Goal: Information Seeking & Learning: Compare options

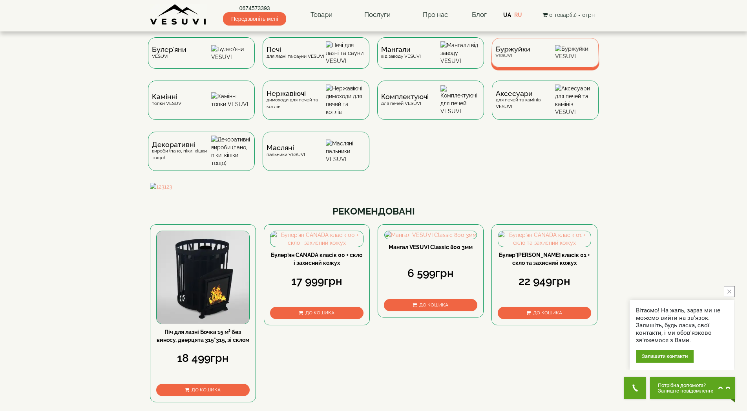
click at [515, 58] on div "Буржуйки VESUVI" at bounding box center [512, 52] width 35 height 12
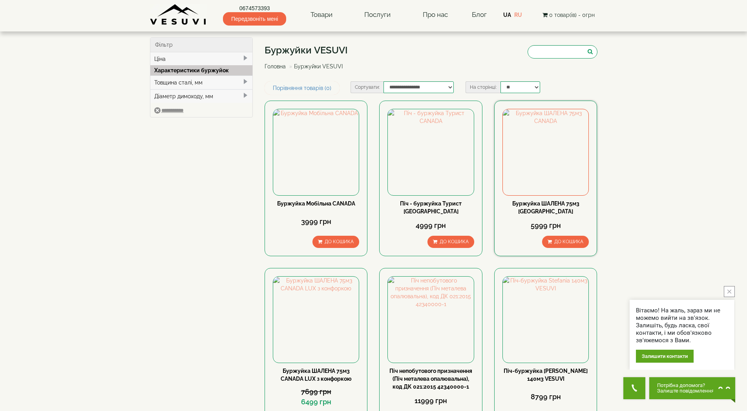
click at [544, 203] on link "Буржуйка ШАЛЕНА 75м3 [GEOGRAPHIC_DATA]" at bounding box center [545, 207] width 67 height 14
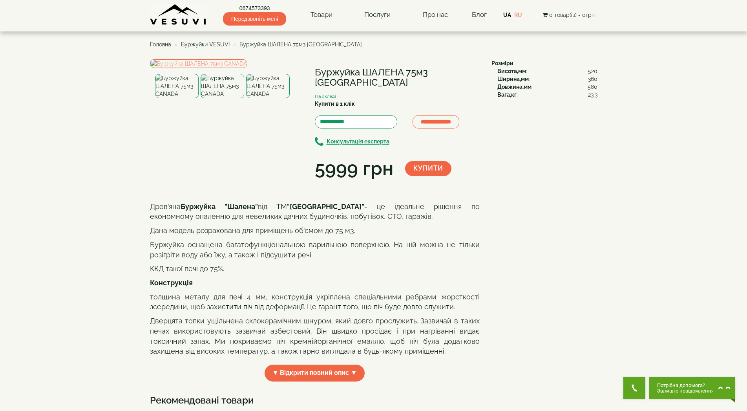
click at [218, 98] on img at bounding box center [223, 86] width 44 height 24
click at [276, 98] on img at bounding box center [268, 86] width 44 height 24
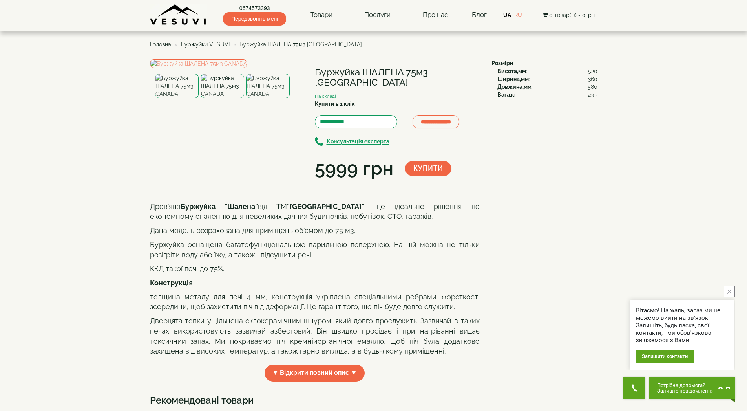
click at [223, 98] on img at bounding box center [223, 86] width 44 height 24
click at [176, 98] on img at bounding box center [177, 86] width 44 height 24
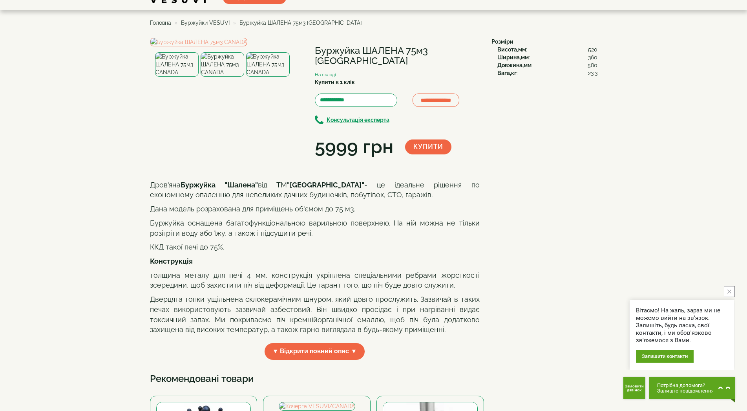
scroll to position [39, 0]
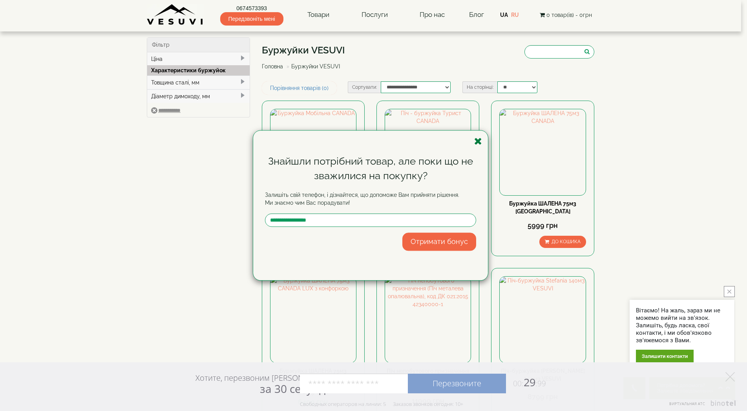
click at [479, 139] on icon "button" at bounding box center [478, 141] width 8 height 10
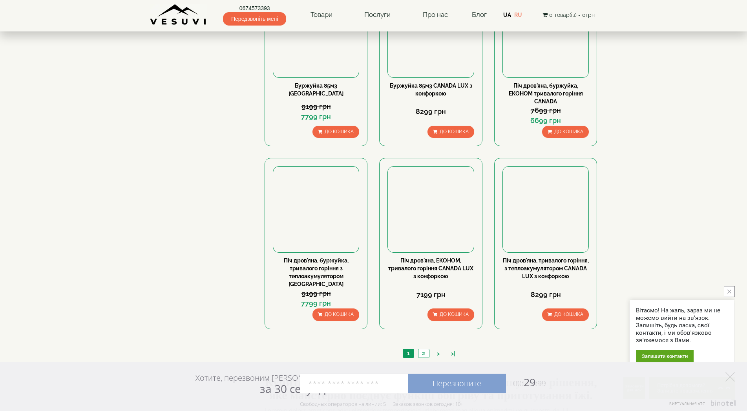
scroll to position [667, 0]
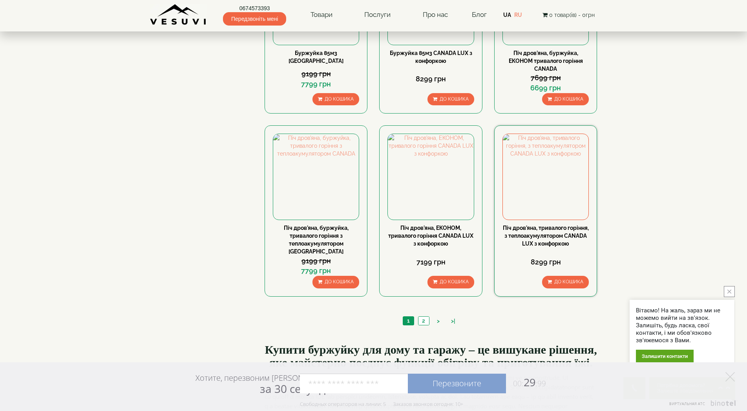
click at [535, 233] on link "Піч дров'яна, тривалого горіння, з теплоакумулятором CANADA LUX з конфоркою" at bounding box center [546, 236] width 86 height 22
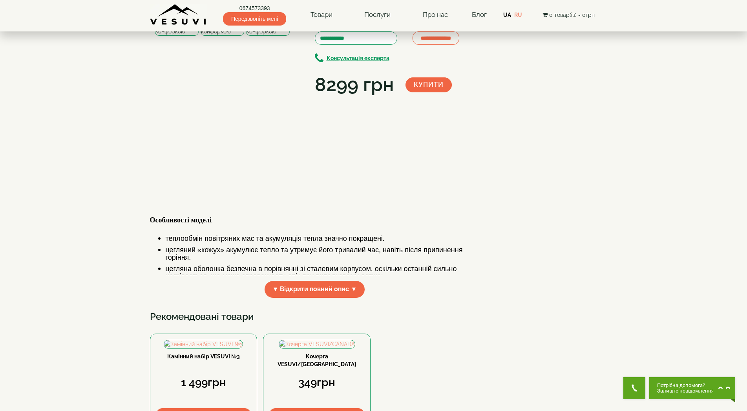
scroll to position [79, 0]
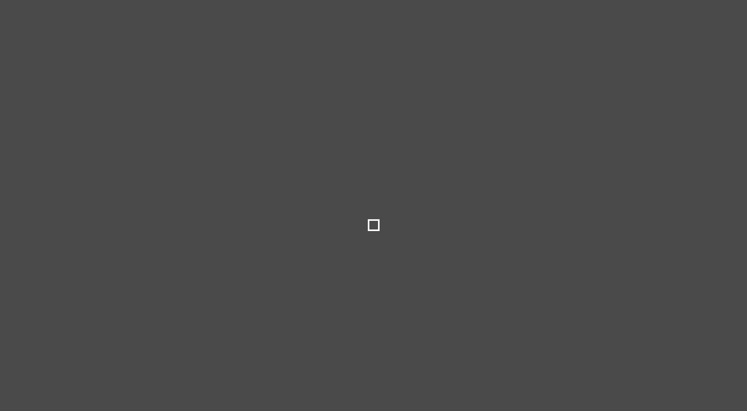
select select
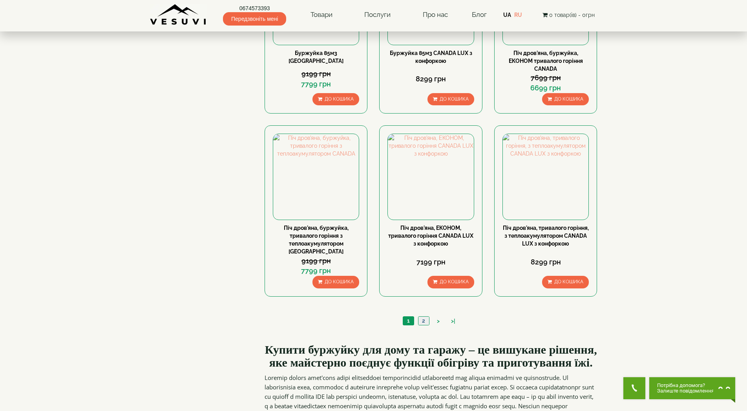
click at [423, 316] on link "2" at bounding box center [423, 320] width 11 height 8
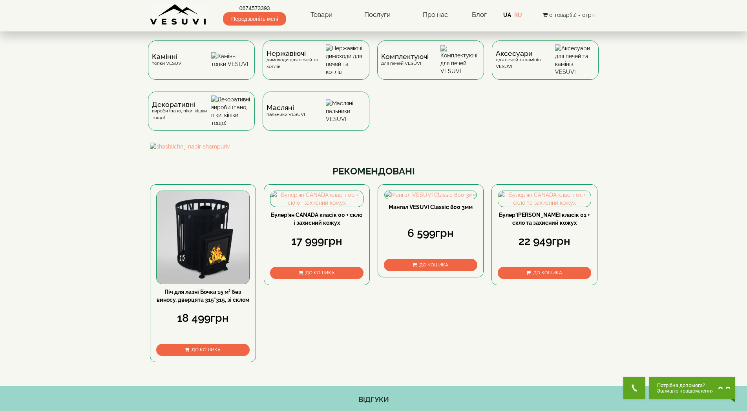
scroll to position [39, 0]
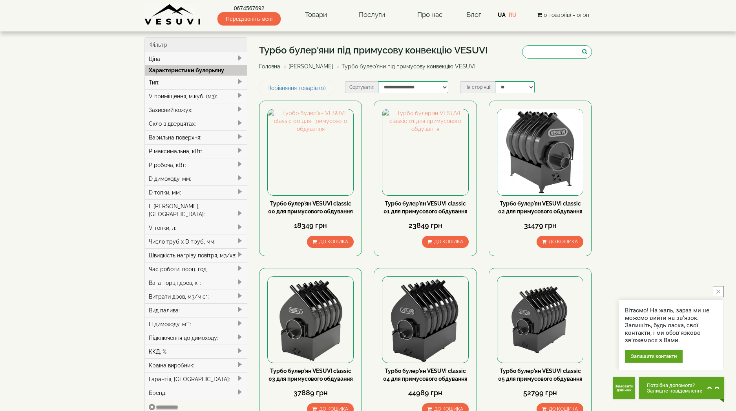
click at [184, 164] on div "P робоча, кВт:" at bounding box center [196, 165] width 102 height 14
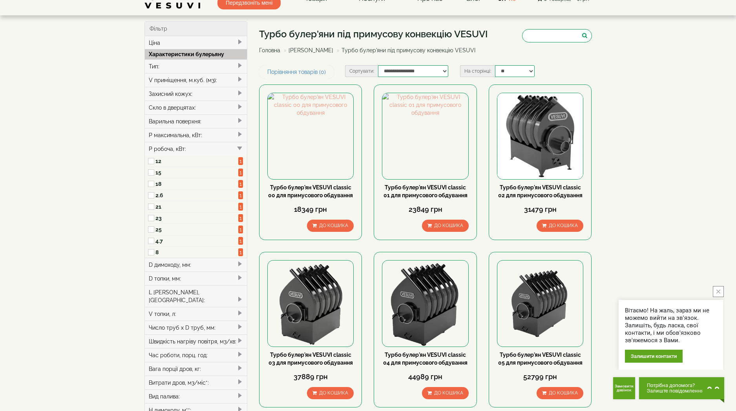
scroll to position [39, 0]
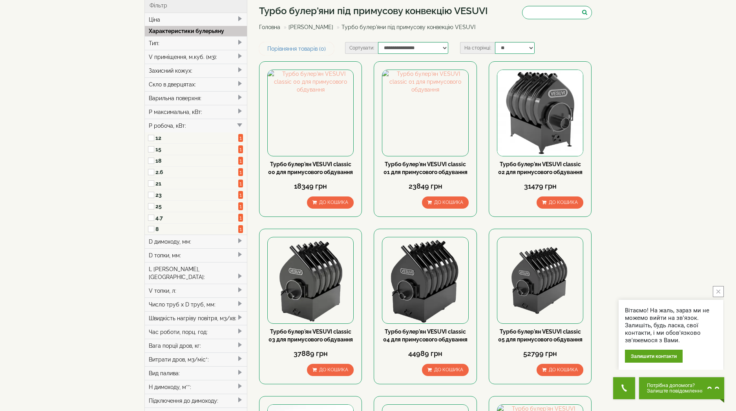
click at [169, 125] on div "P робоча, кВт:" at bounding box center [196, 126] width 102 height 14
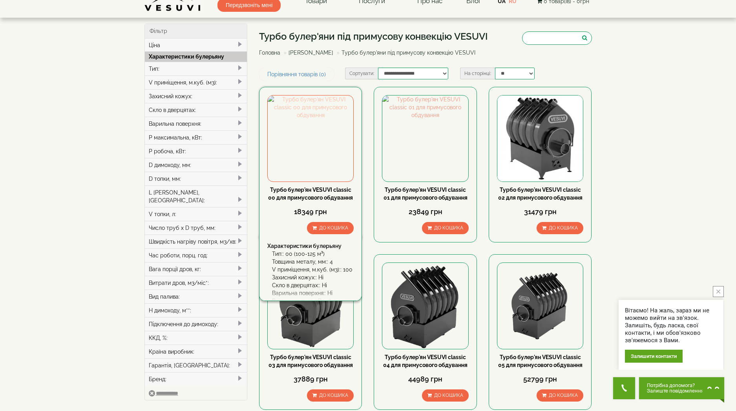
scroll to position [0, 0]
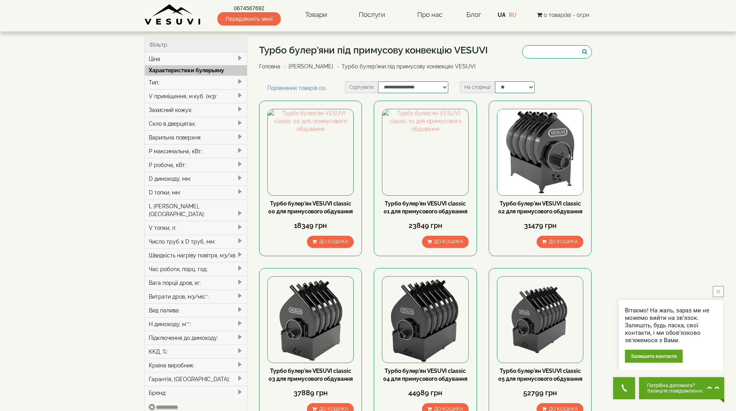
click at [309, 64] on link "[PERSON_NAME]" at bounding box center [311, 66] width 45 height 6
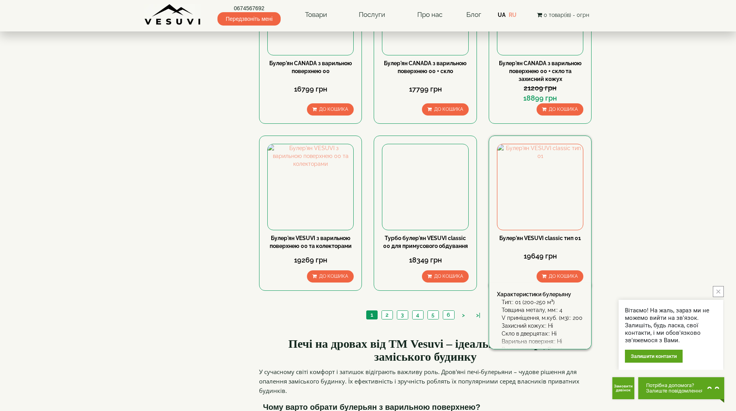
scroll to position [824, 0]
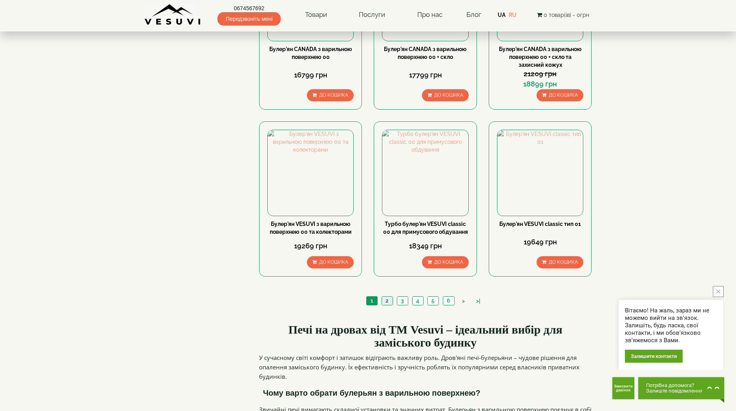
click at [388, 296] on link "2" at bounding box center [387, 300] width 11 height 8
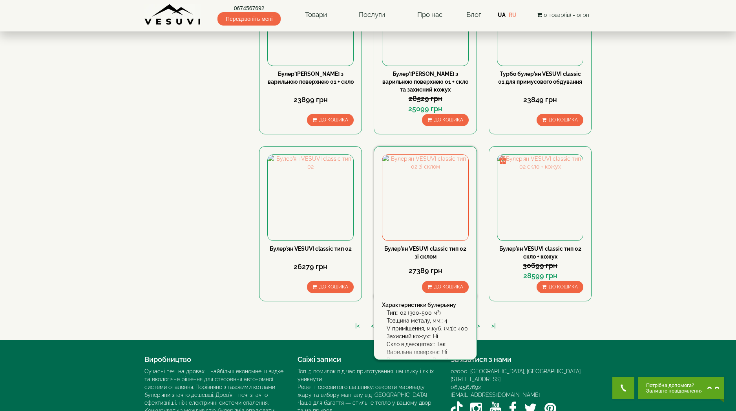
scroll to position [795, 0]
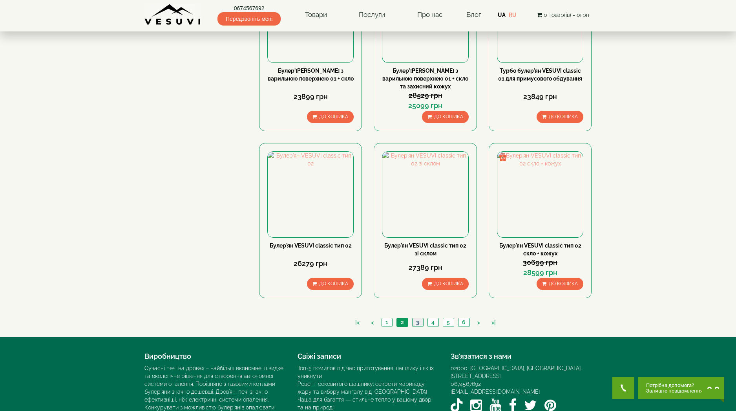
click at [418, 318] on link "3" at bounding box center [417, 322] width 11 height 8
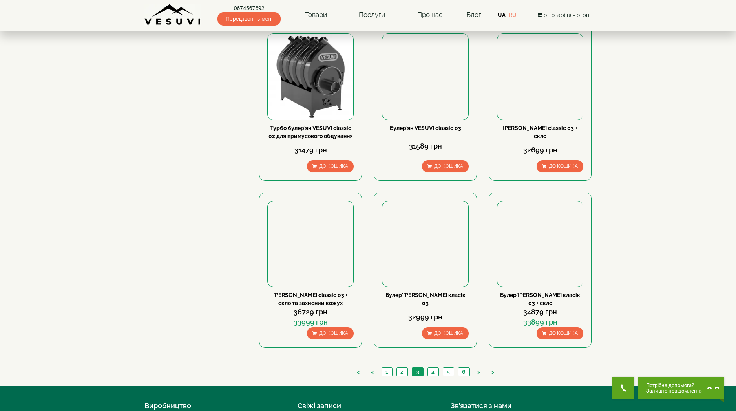
scroll to position [746, 0]
